Goal: Task Accomplishment & Management: Use online tool/utility

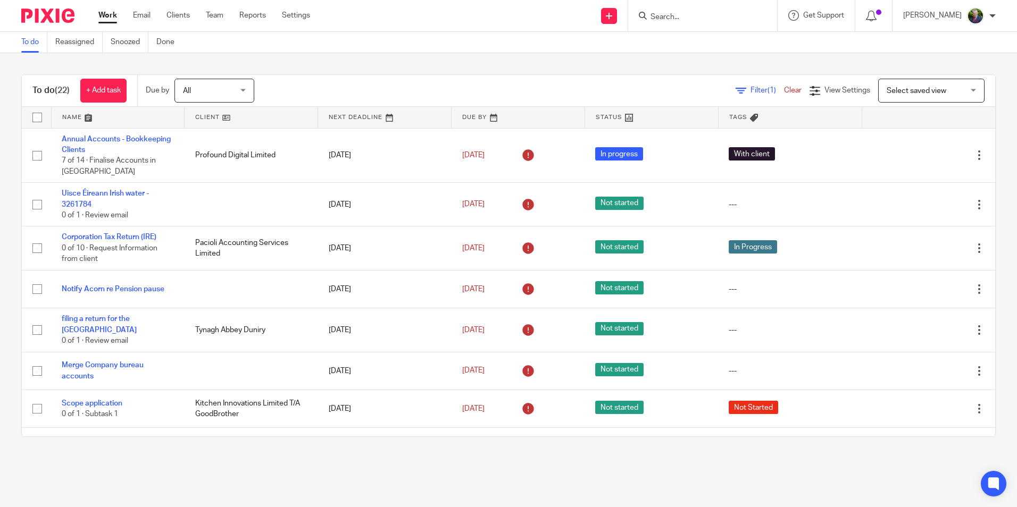
click at [71, 118] on link at bounding box center [118, 117] width 133 height 21
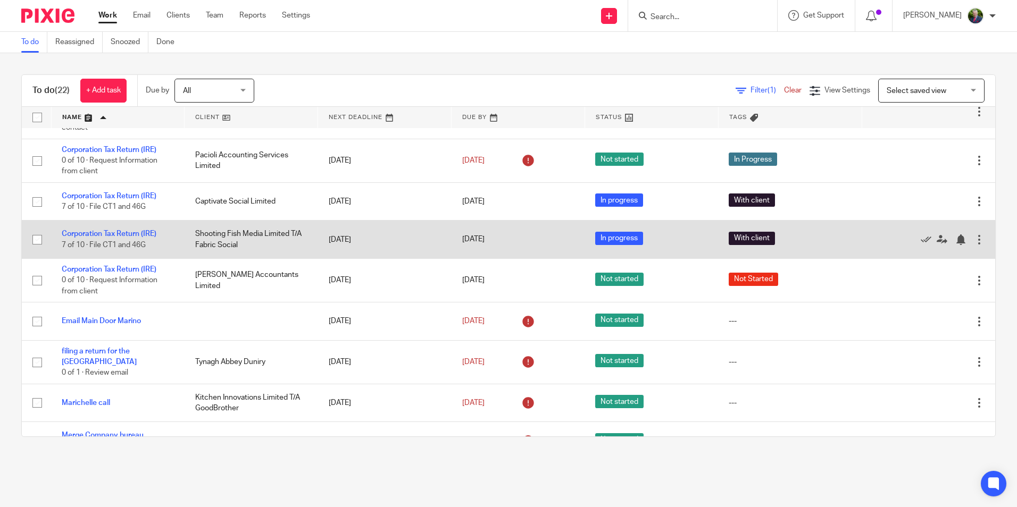
scroll to position [319, 0]
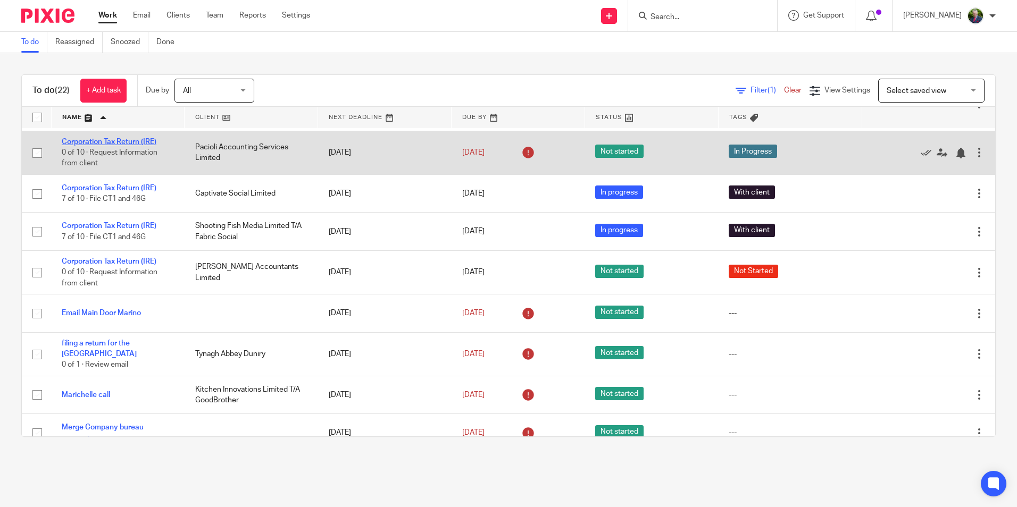
click at [124, 141] on link "Corporation Tax Return (IRE)" at bounding box center [109, 141] width 95 height 7
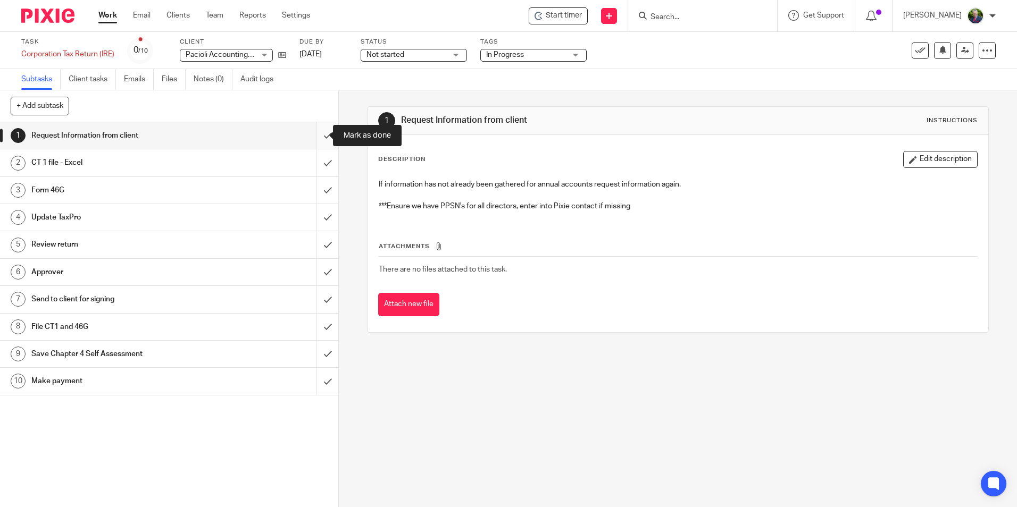
click at [315, 136] on input "submit" at bounding box center [169, 135] width 338 height 27
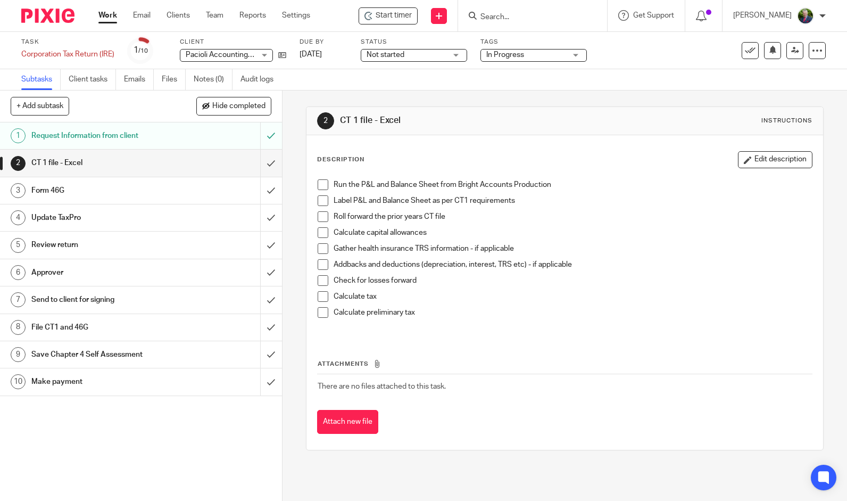
click at [318, 182] on span at bounding box center [323, 184] width 11 height 11
